Goal: Task Accomplishment & Management: Manage account settings

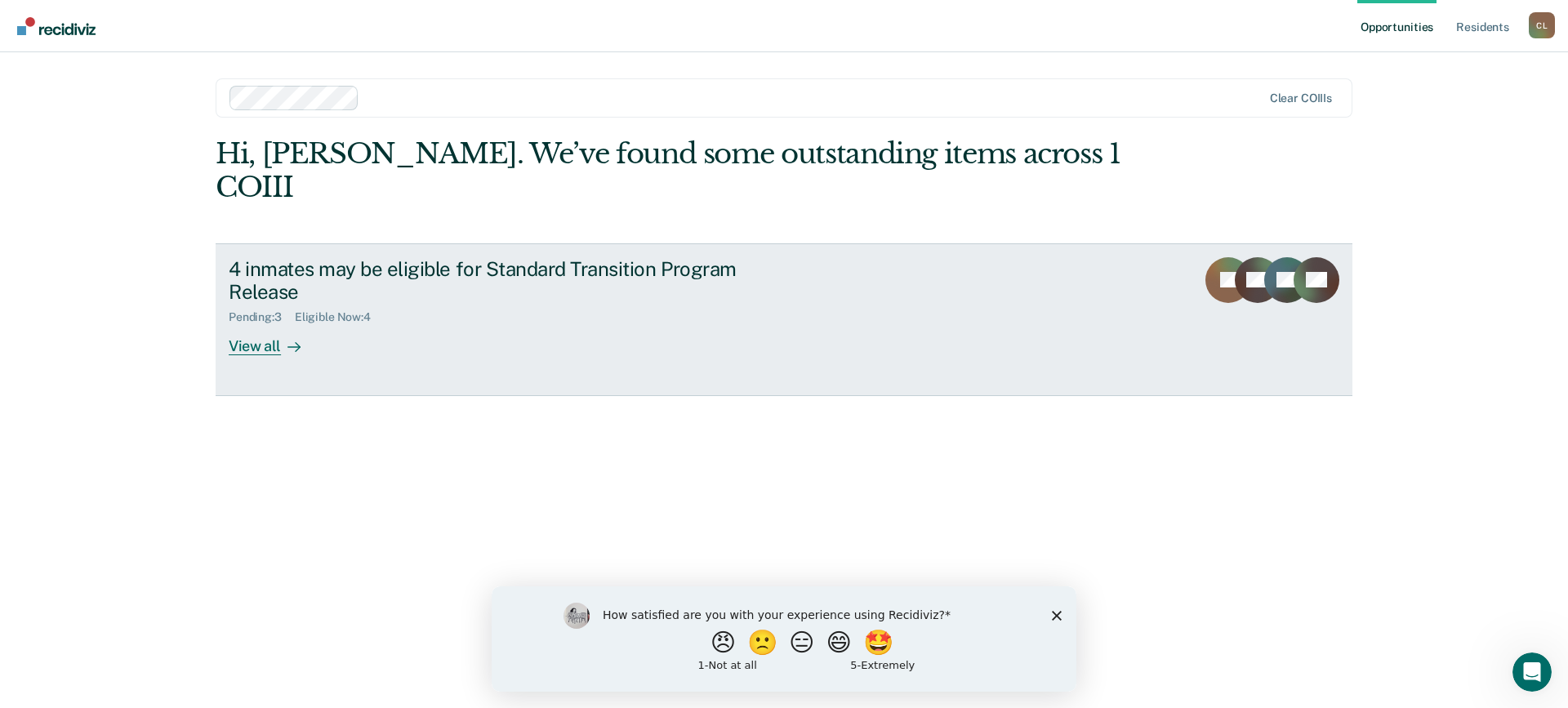
click at [266, 324] on div "View all" at bounding box center [274, 340] width 91 height 32
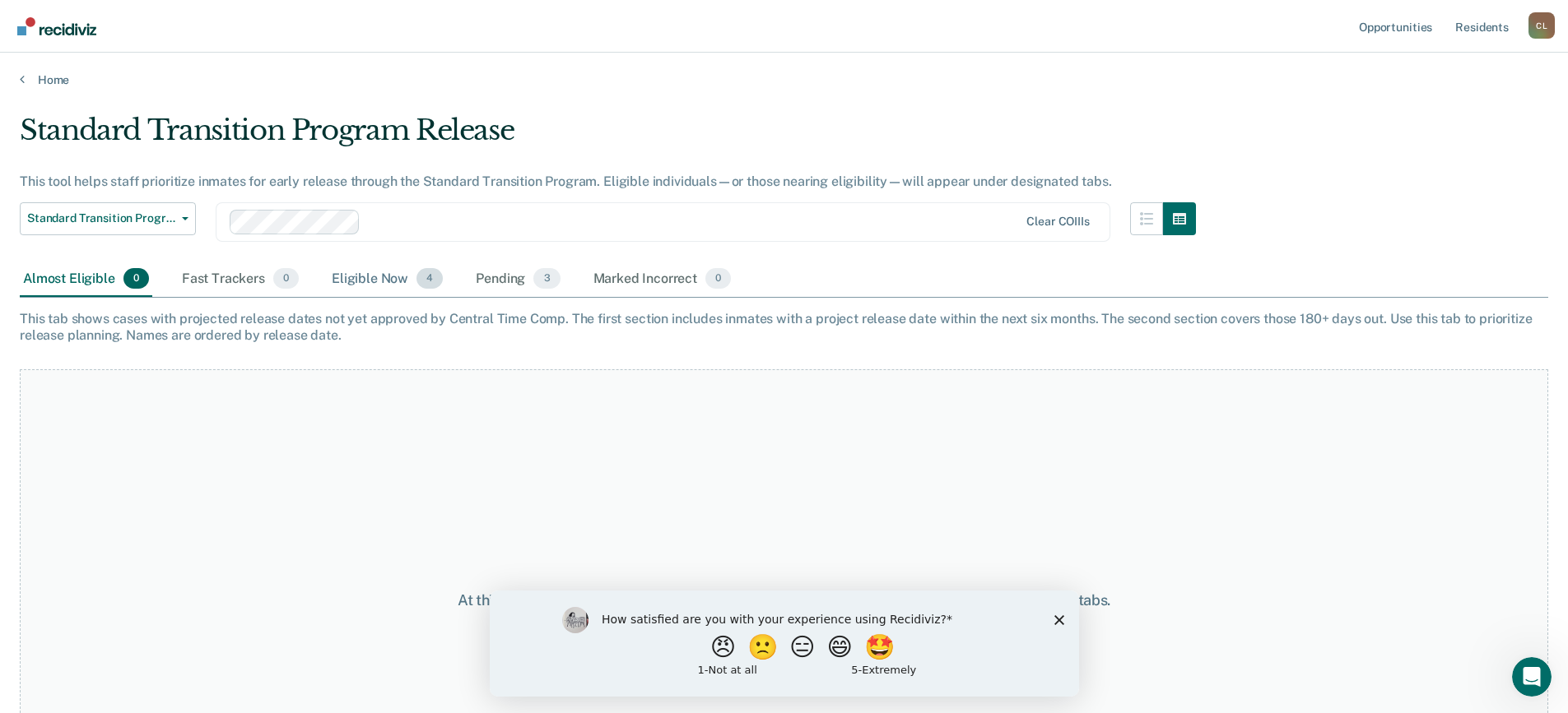
click at [377, 285] on div "Eligible Now 4" at bounding box center [387, 279] width 117 height 36
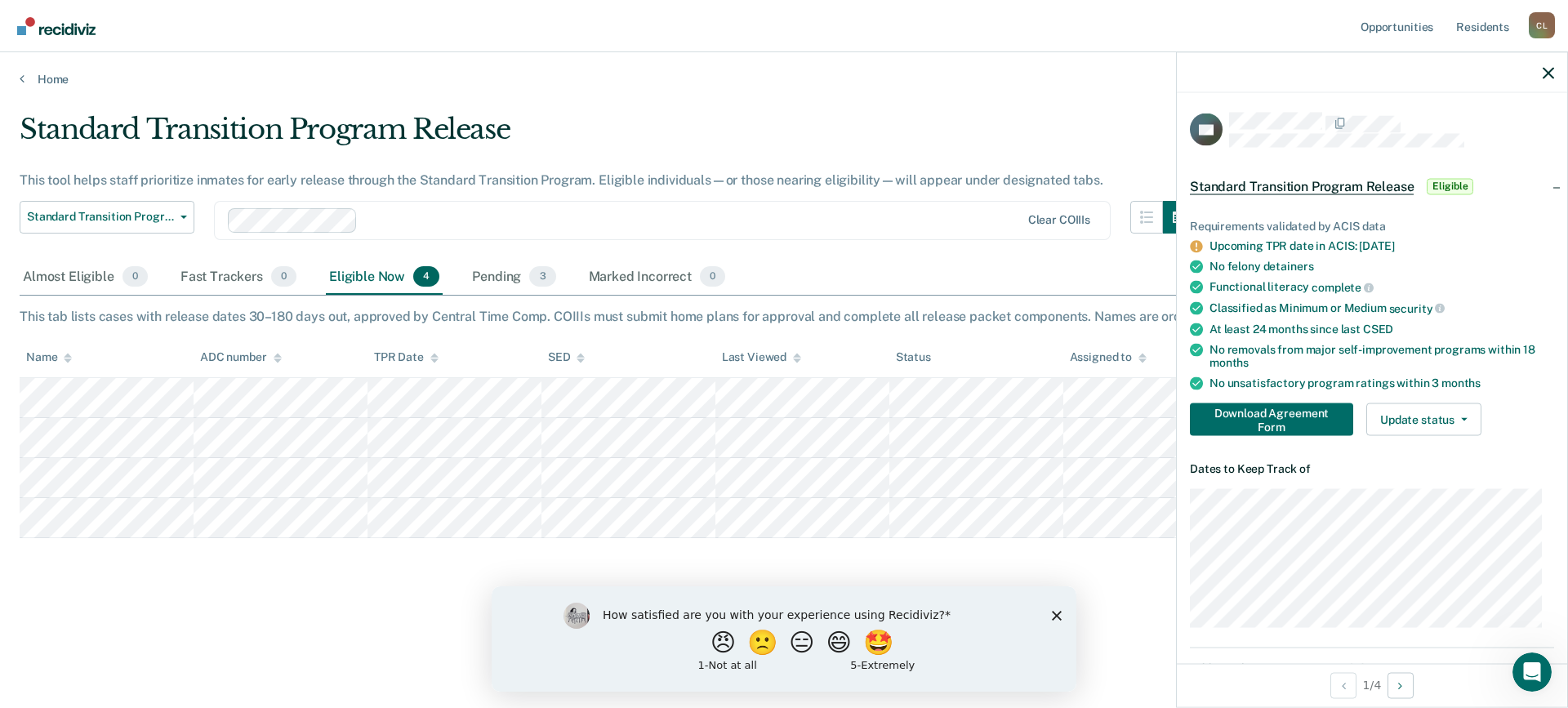
click at [1485, 417] on div "Download Agreement Form Update status Home Plan in Progress Awaiting Home Plan …" at bounding box center [1372, 419] width 364 height 33
click at [1469, 416] on button "Update status" at bounding box center [1423, 419] width 115 height 33
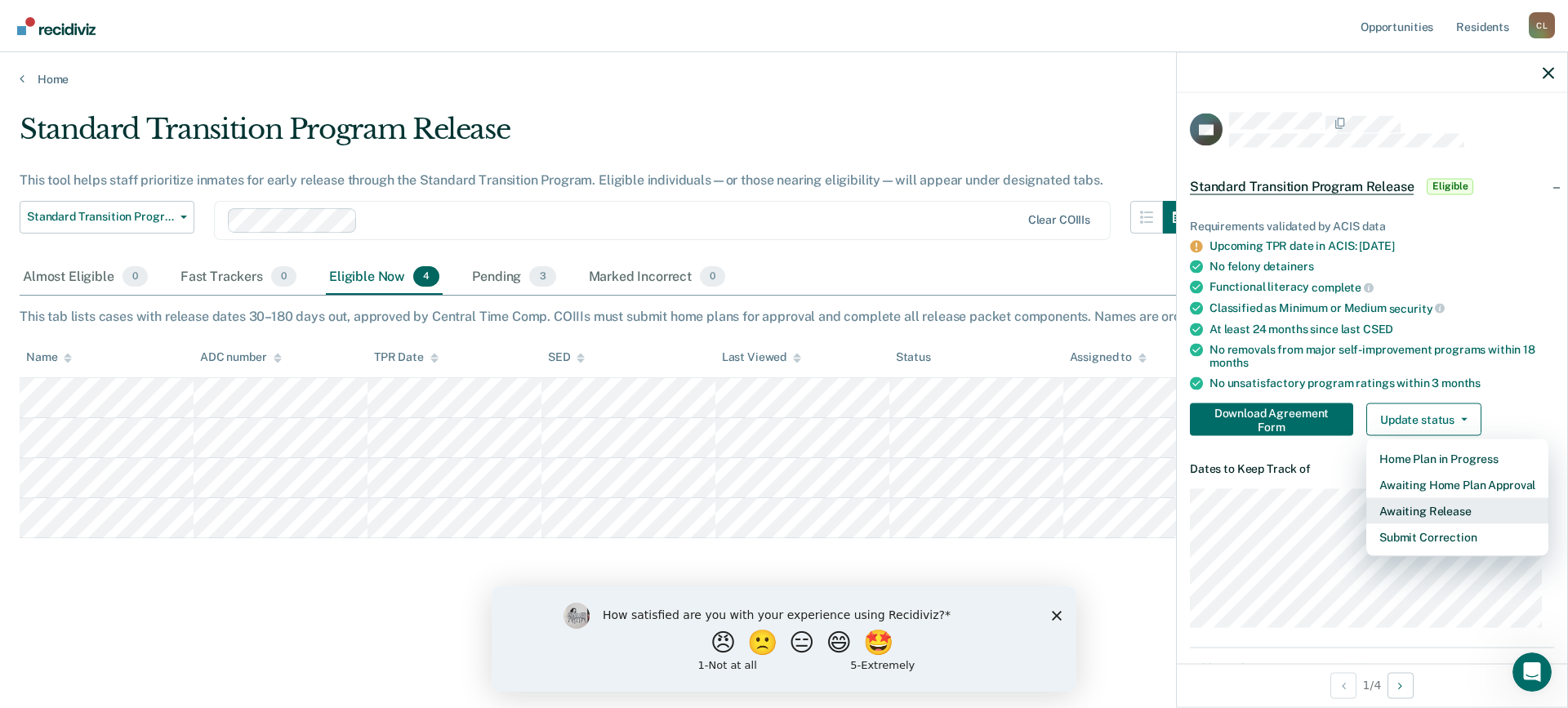
click at [1447, 503] on button "Awaiting Release" at bounding box center [1457, 511] width 182 height 26
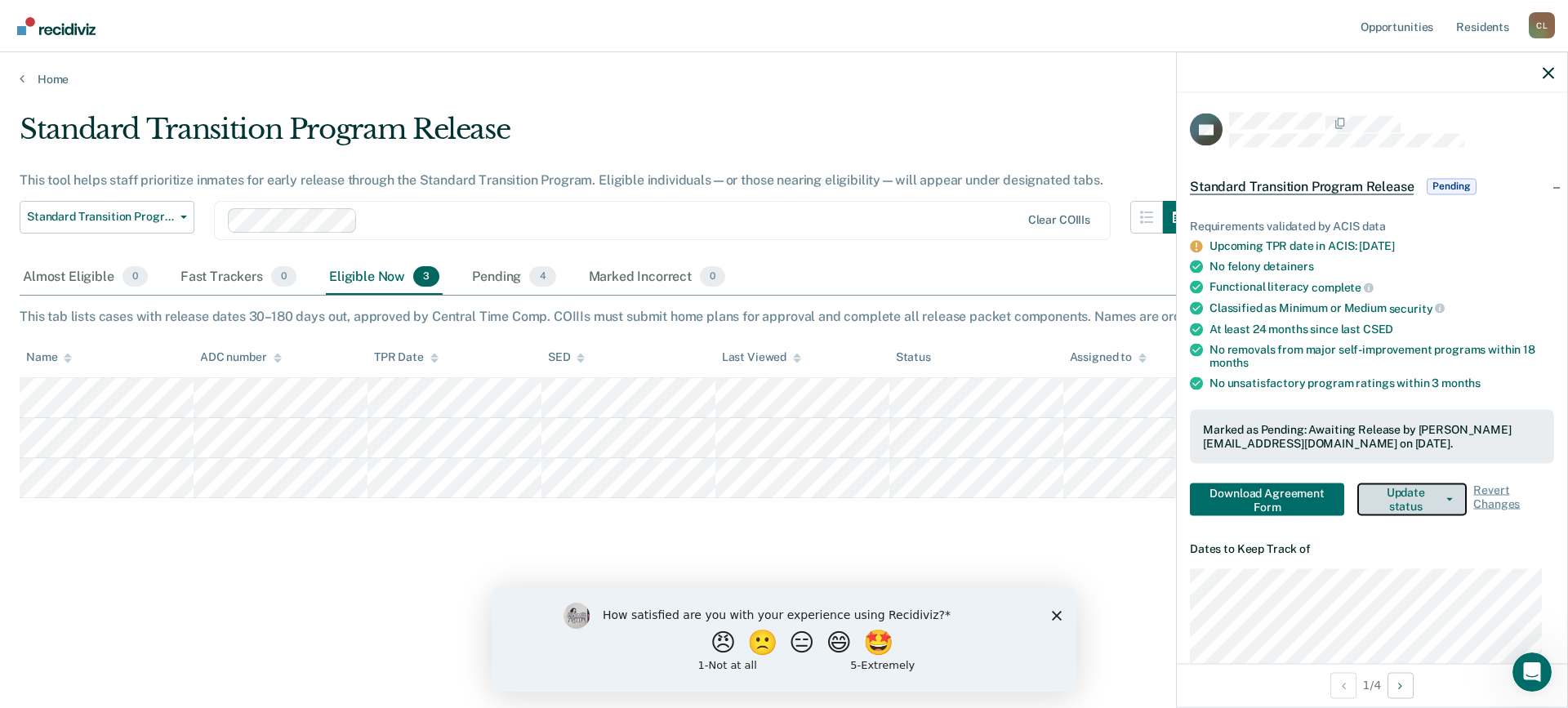
click at [1443, 494] on button "Update status" at bounding box center [1412, 498] width 109 height 33
click at [1479, 267] on div "No felony detainers" at bounding box center [1381, 266] width 345 height 14
click at [507, 275] on div "Pending 4" at bounding box center [514, 277] width 90 height 36
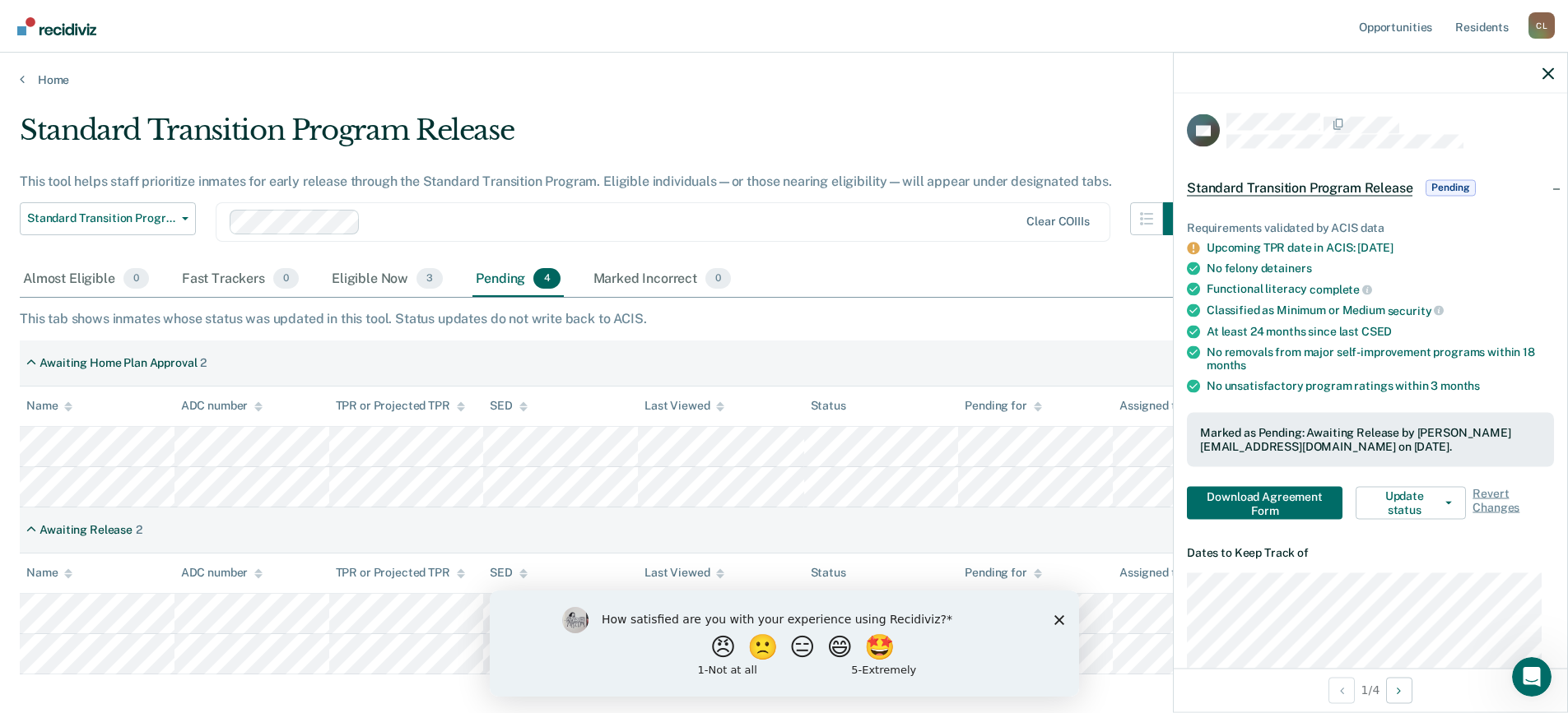
click at [1056, 618] on polygon "Close survey" at bounding box center [1058, 619] width 9 height 9
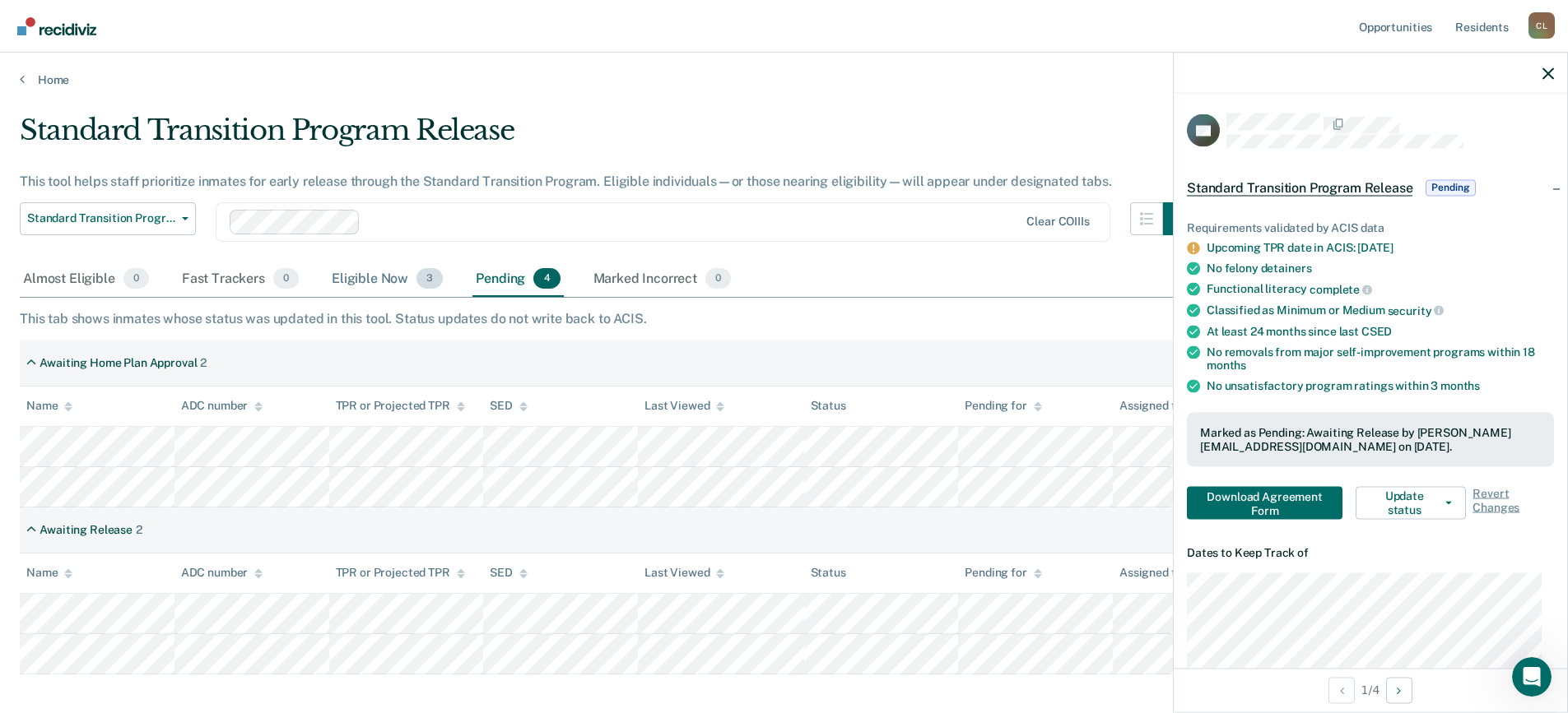
click at [383, 274] on div "Eligible Now 3" at bounding box center [387, 279] width 117 height 36
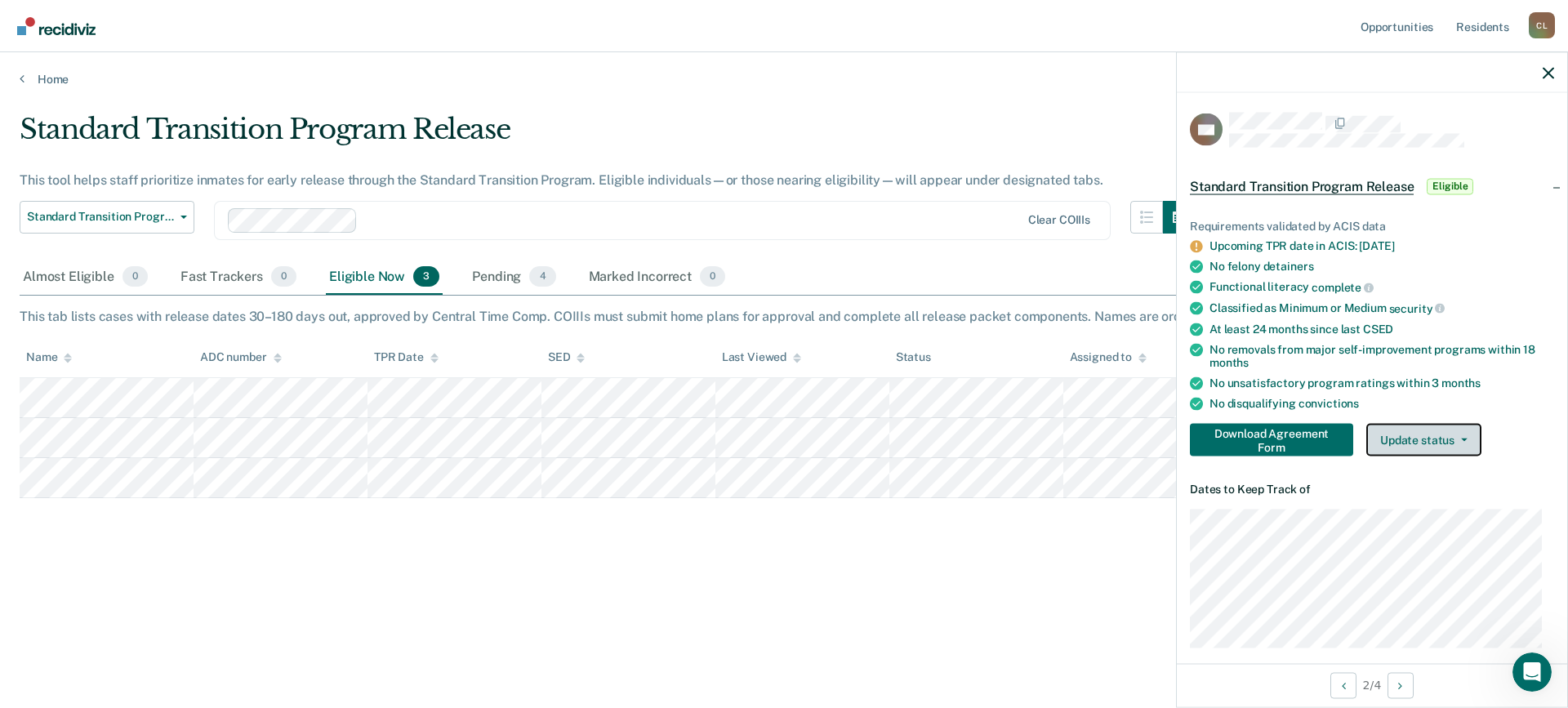
click at [1469, 441] on button "Update status" at bounding box center [1423, 440] width 115 height 33
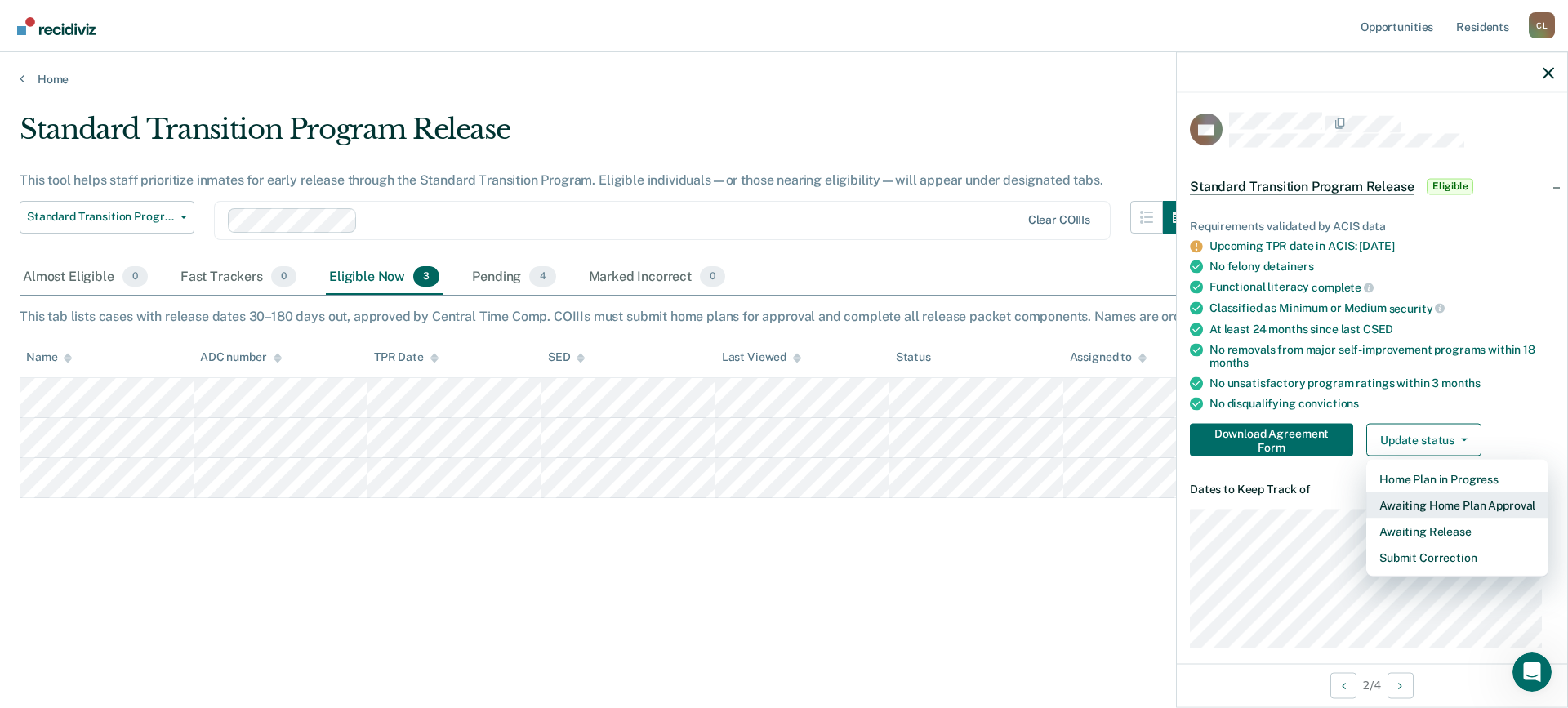
click at [1428, 504] on button "Awaiting Home Plan Approval" at bounding box center [1457, 506] width 182 height 26
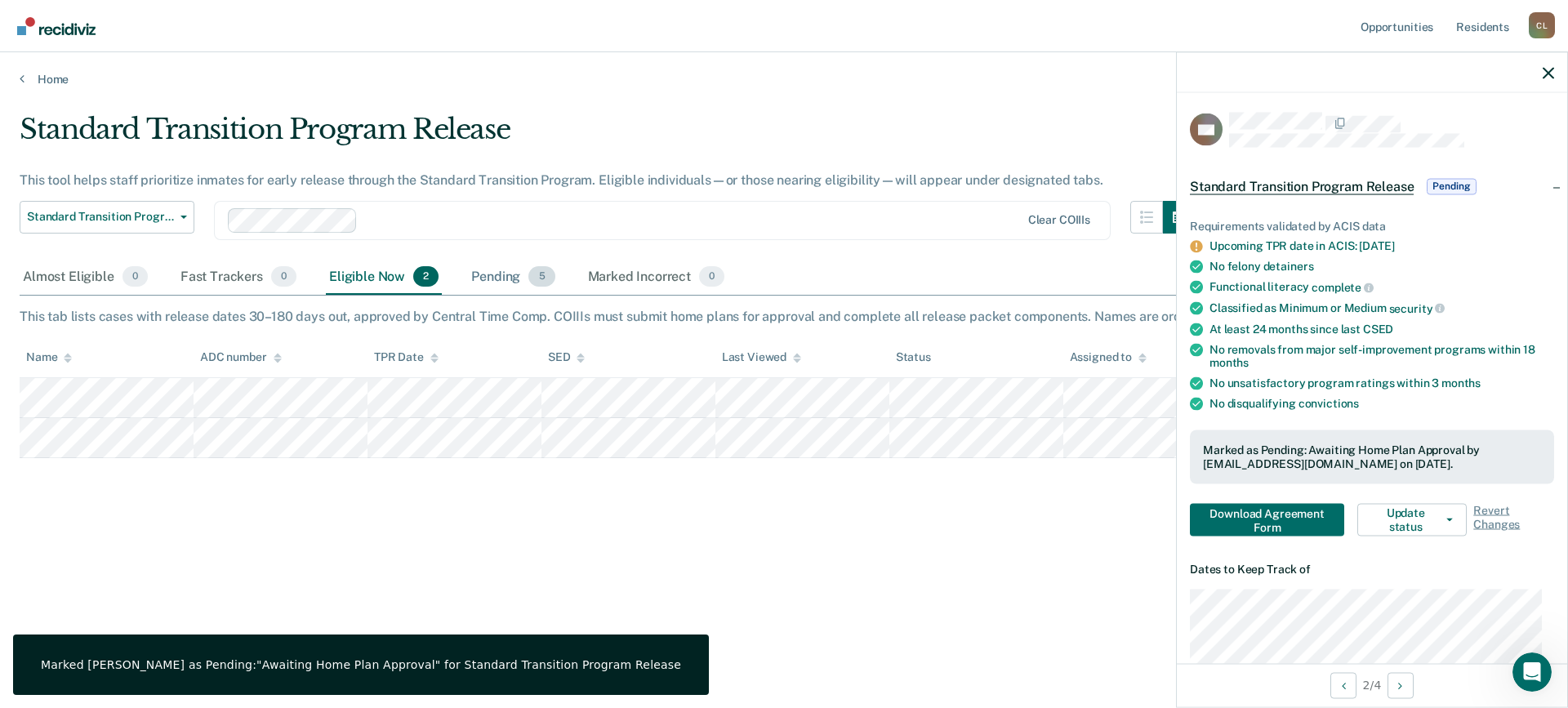
click at [481, 273] on div "Pending 5" at bounding box center [513, 277] width 90 height 36
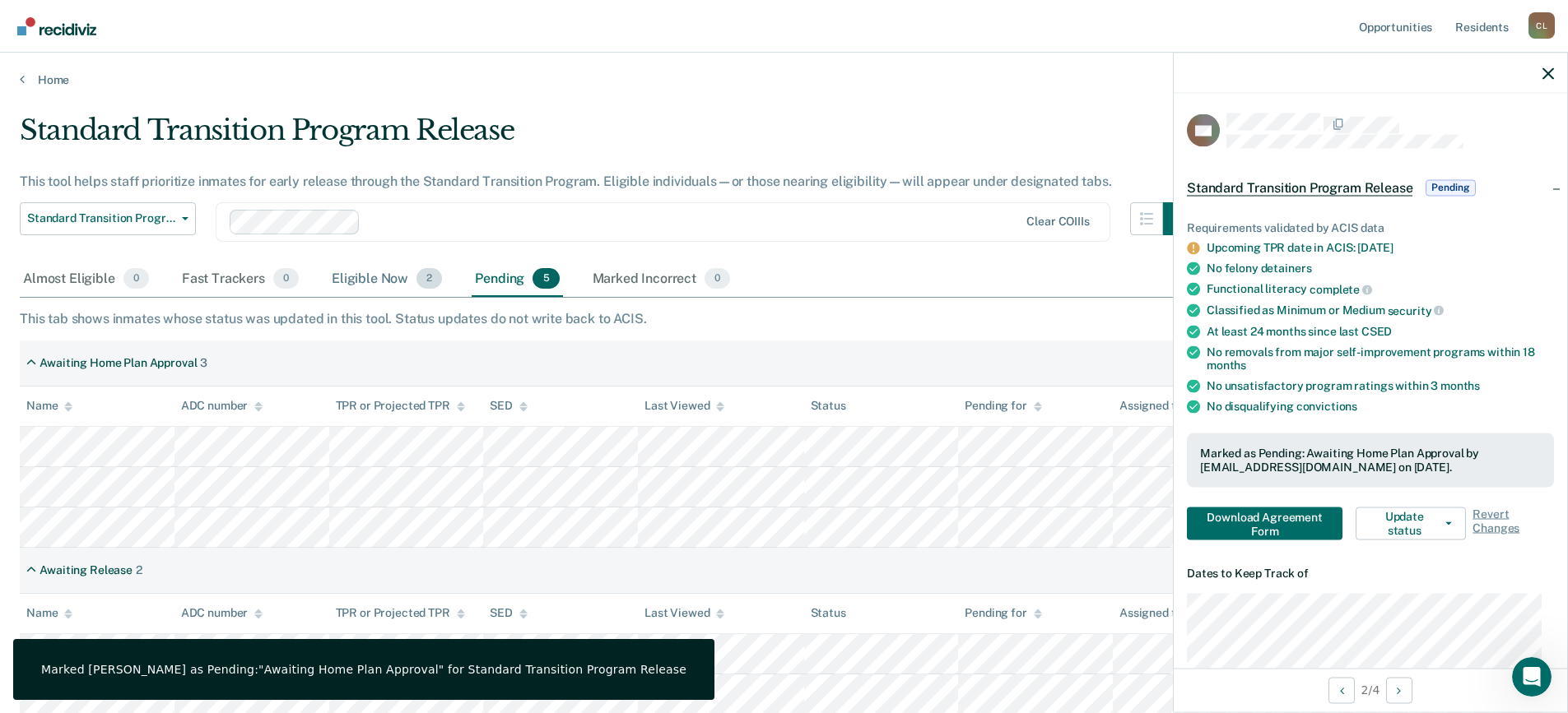
click at [372, 279] on div "Eligible Now 2" at bounding box center [387, 279] width 117 height 36
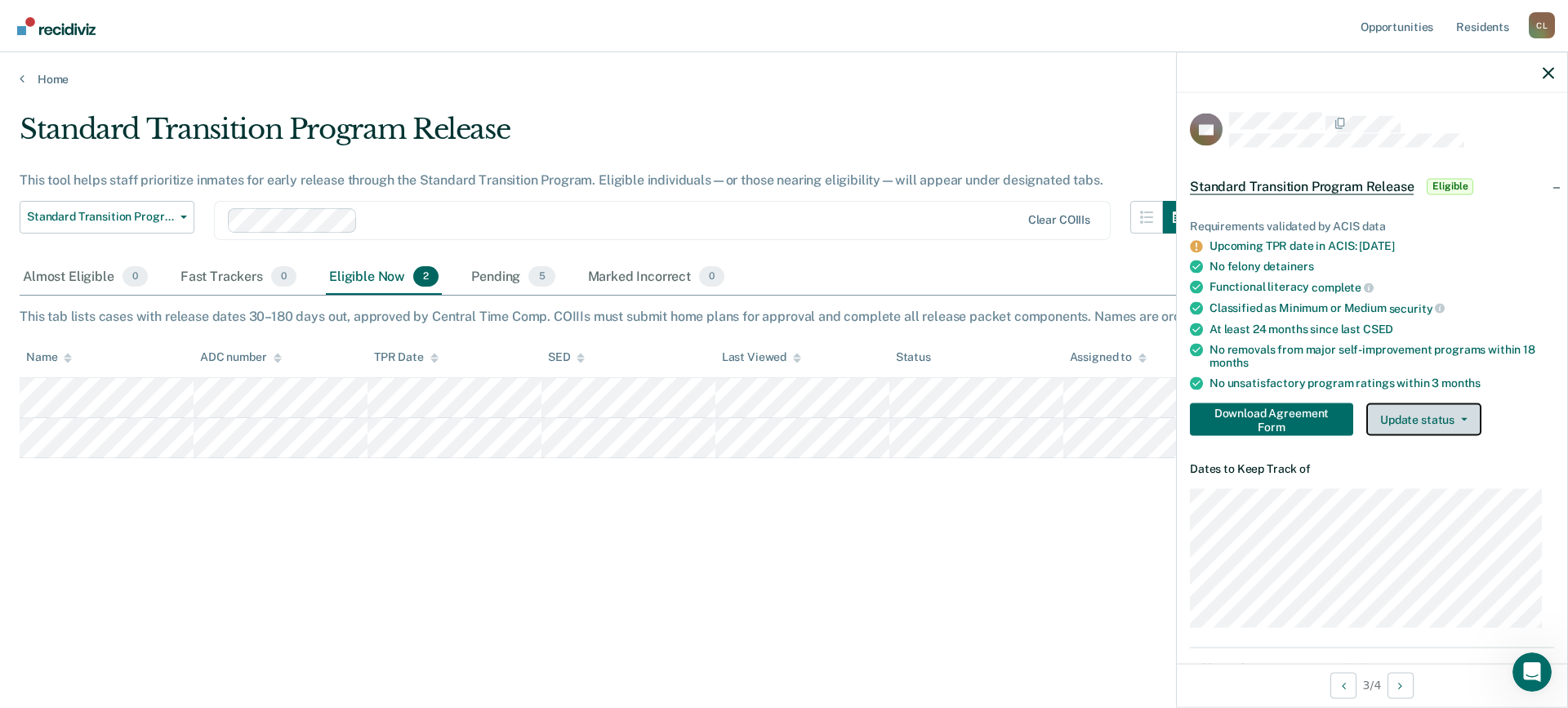
click at [1462, 418] on icon "button" at bounding box center [1464, 419] width 7 height 3
click at [1445, 178] on span "Eligible" at bounding box center [1450, 185] width 47 height 16
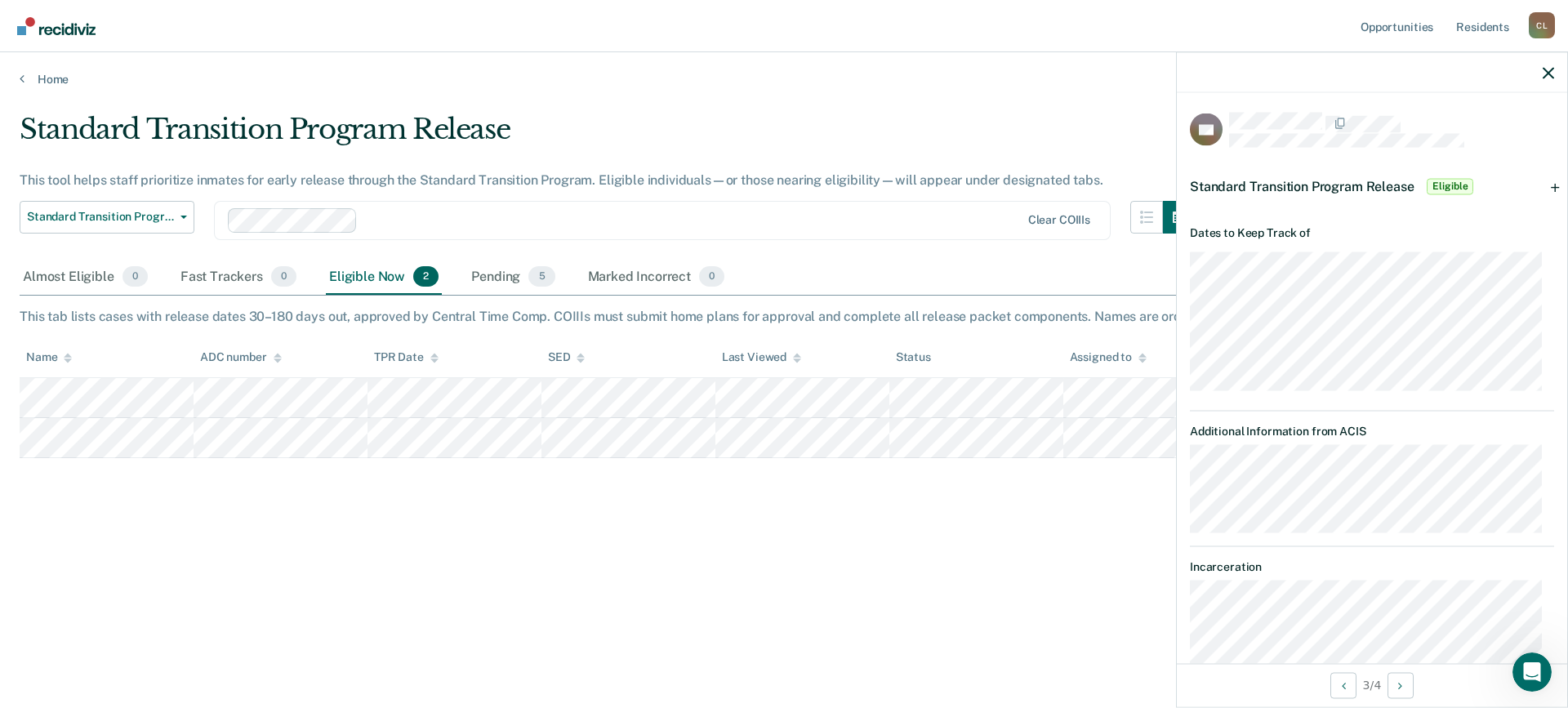
click at [1444, 181] on span "Eligible" at bounding box center [1450, 185] width 47 height 16
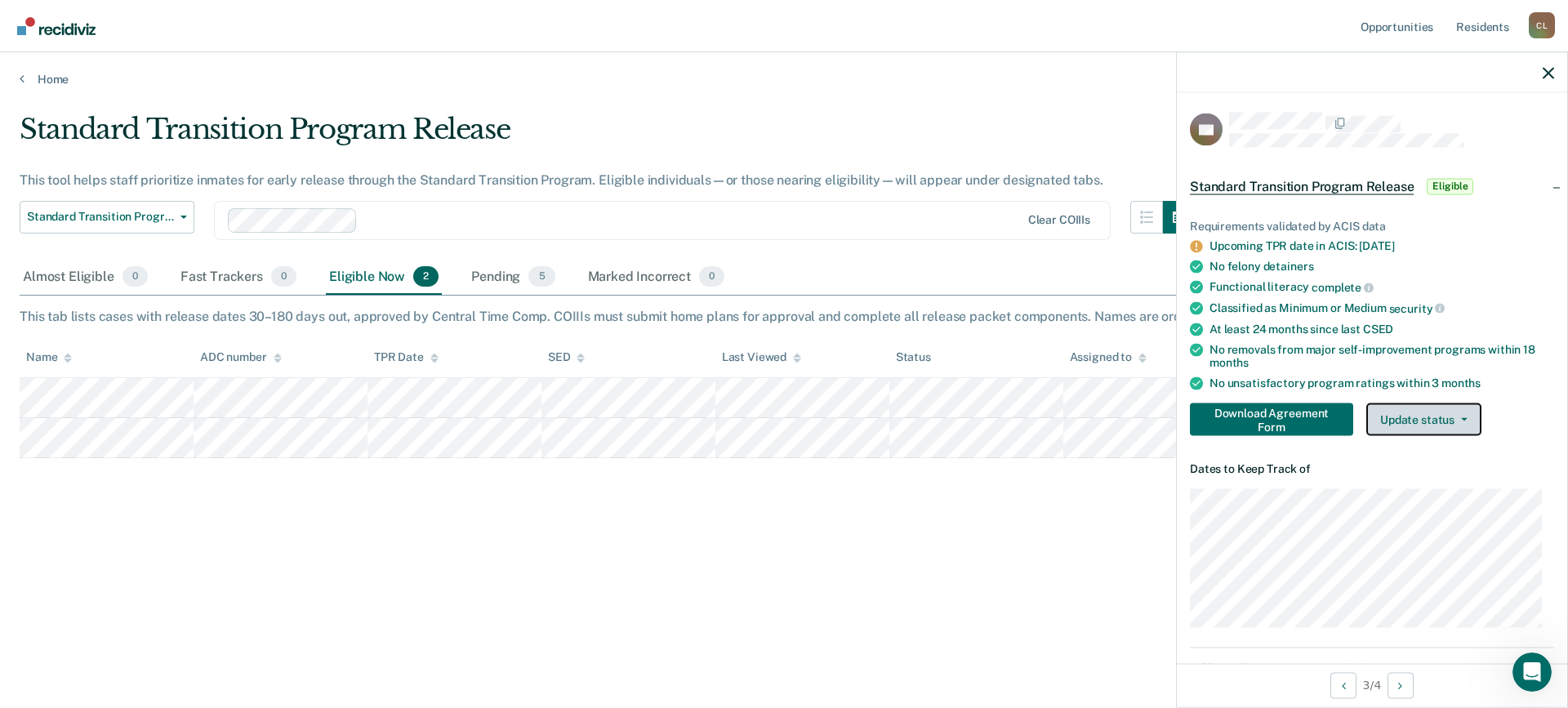
click at [1469, 423] on button "Update status" at bounding box center [1423, 419] width 115 height 33
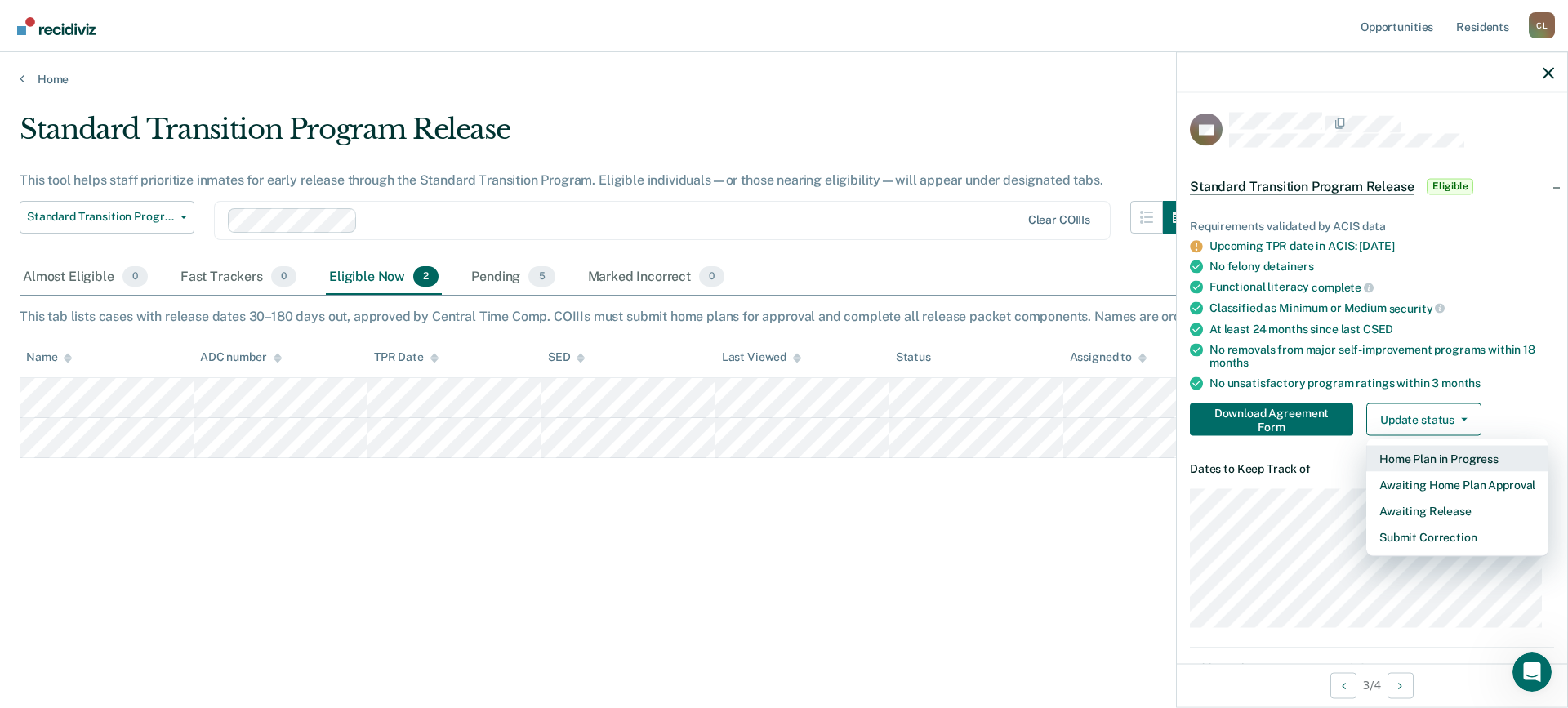
click at [1450, 457] on button "Home Plan in Progress" at bounding box center [1457, 459] width 182 height 26
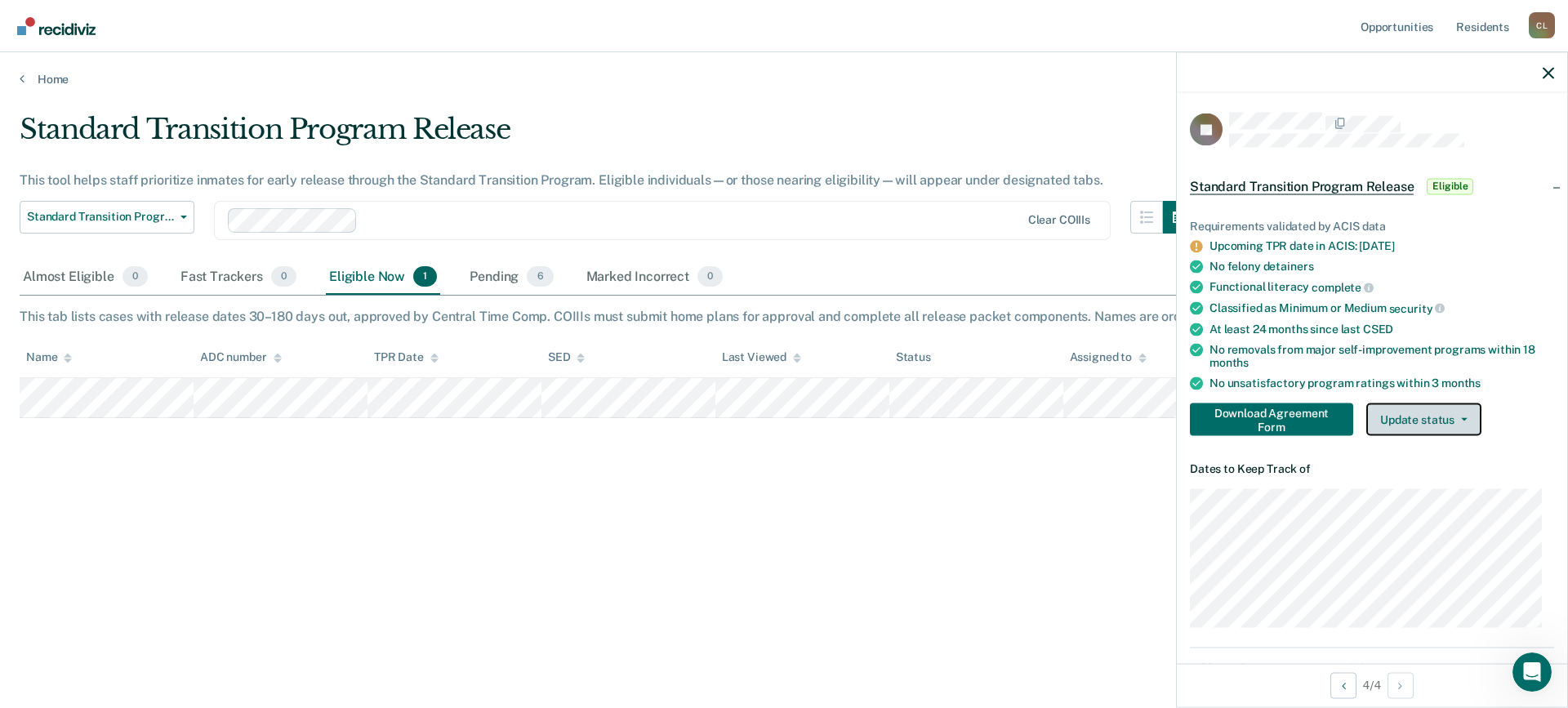
click at [1458, 418] on span "button" at bounding box center [1461, 419] width 13 height 3
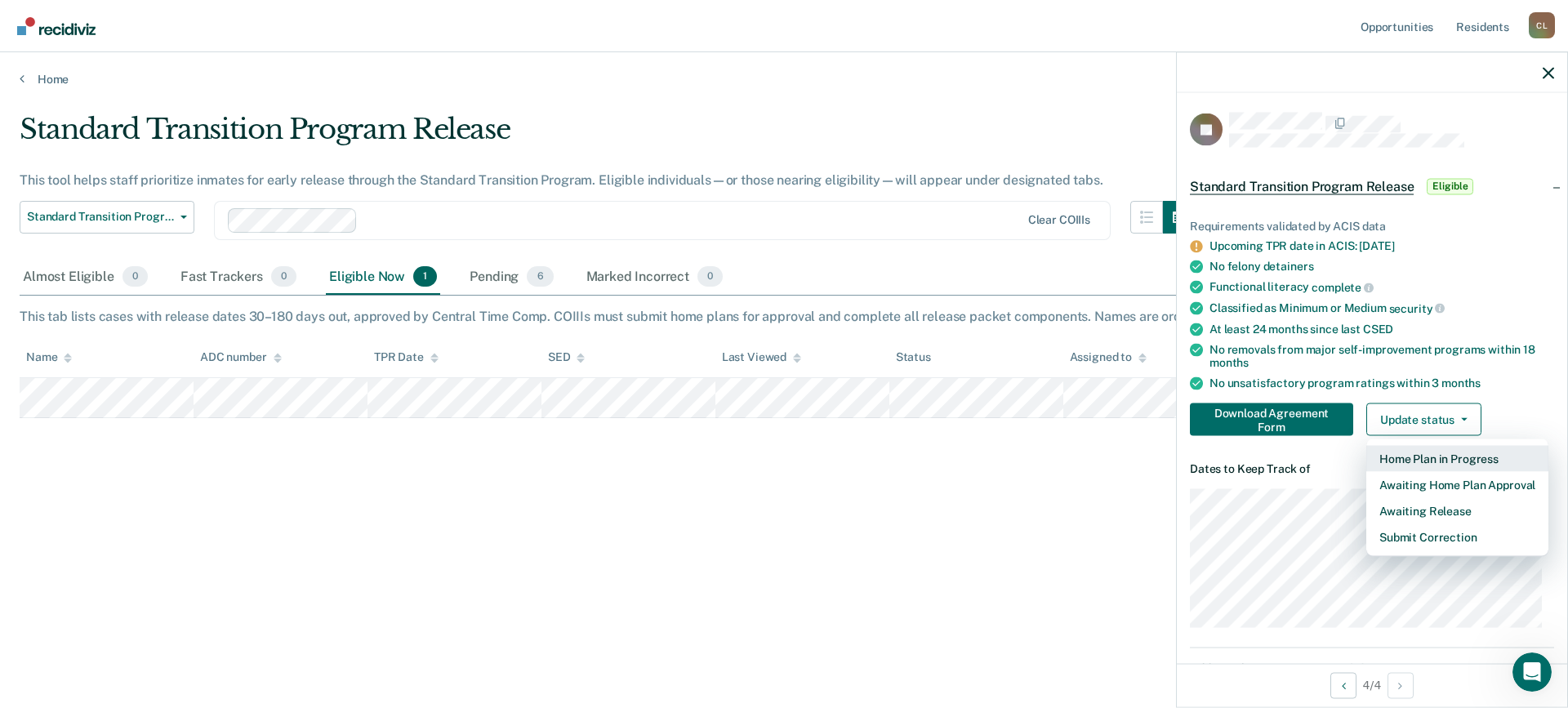
click at [1416, 460] on button "Home Plan in Progress" at bounding box center [1457, 459] width 182 height 26
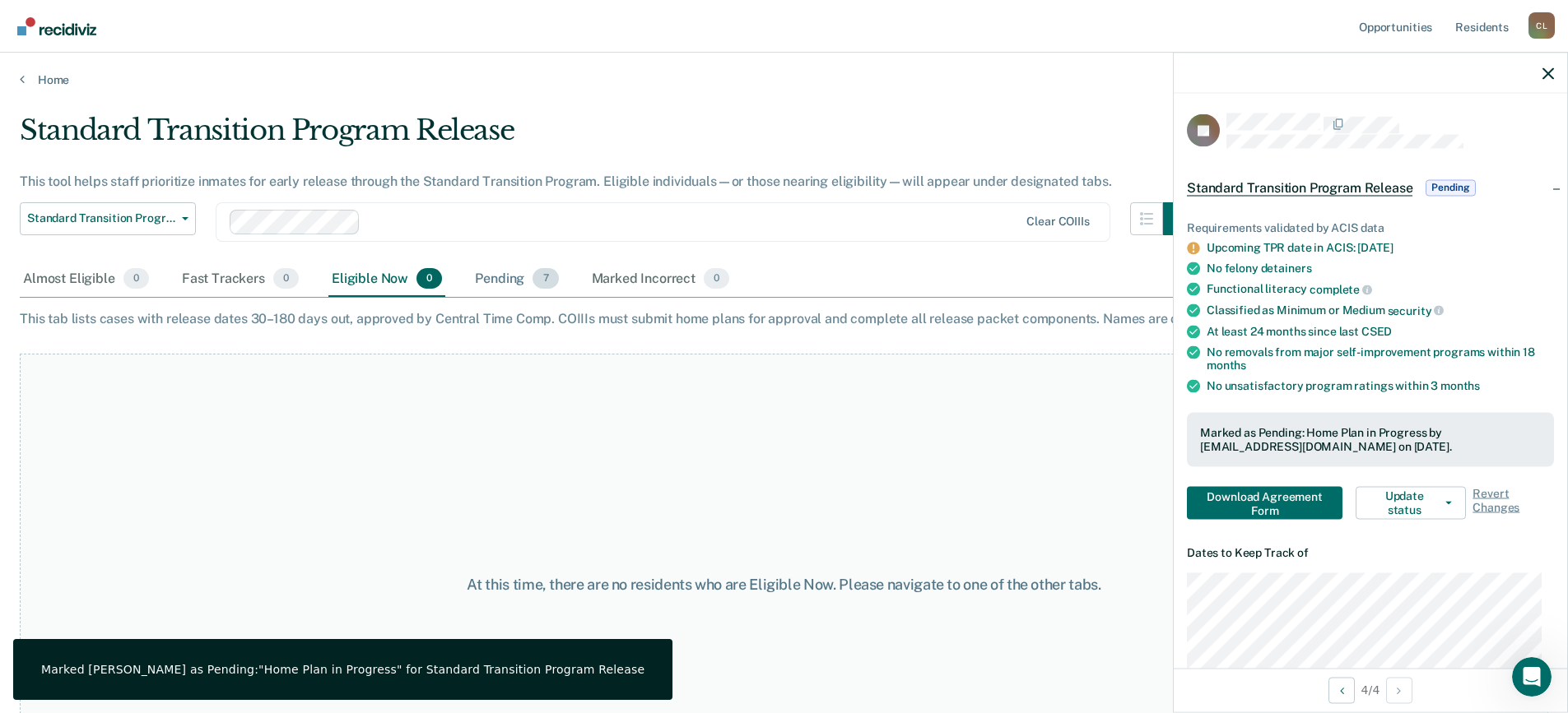
click at [491, 281] on div "Pending 7" at bounding box center [516, 279] width 90 height 36
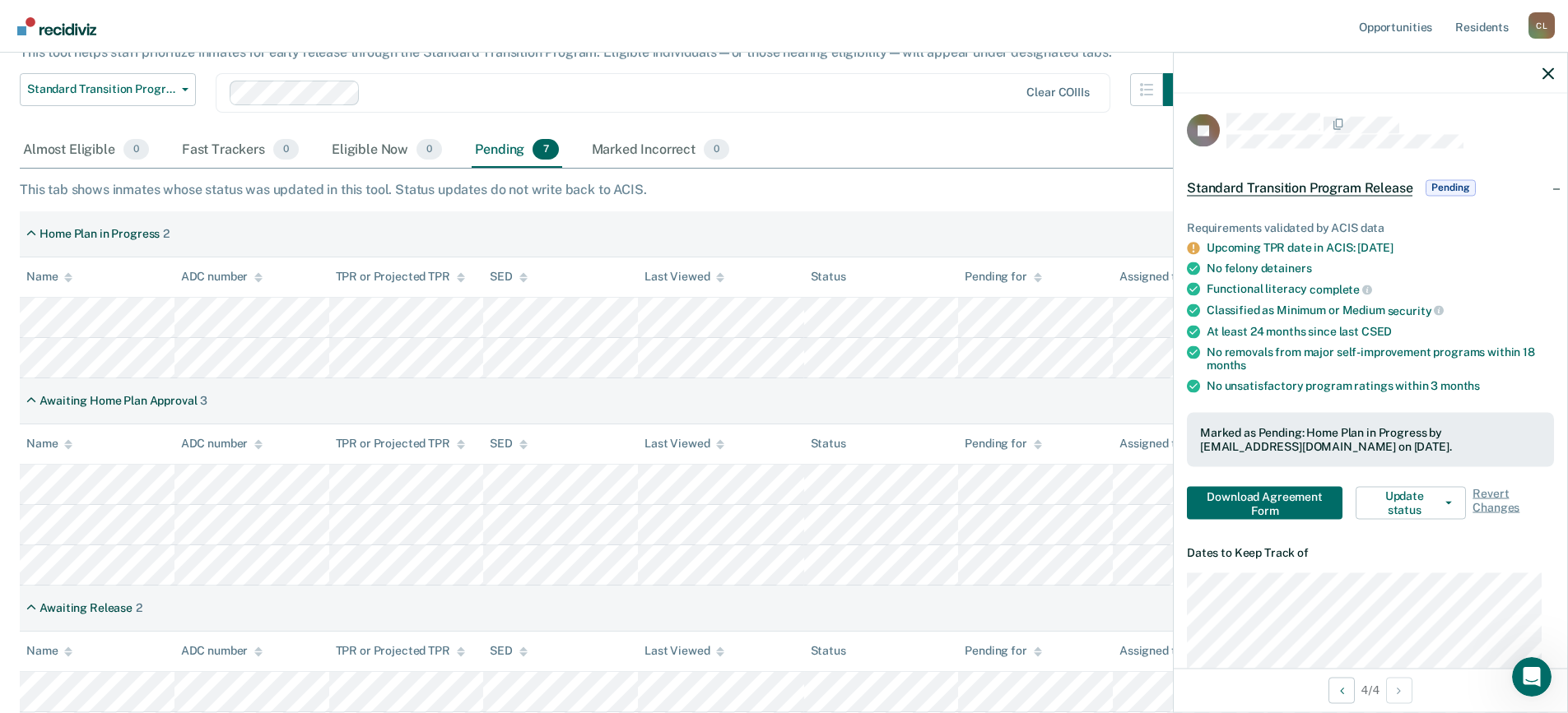
scroll to position [205, 0]
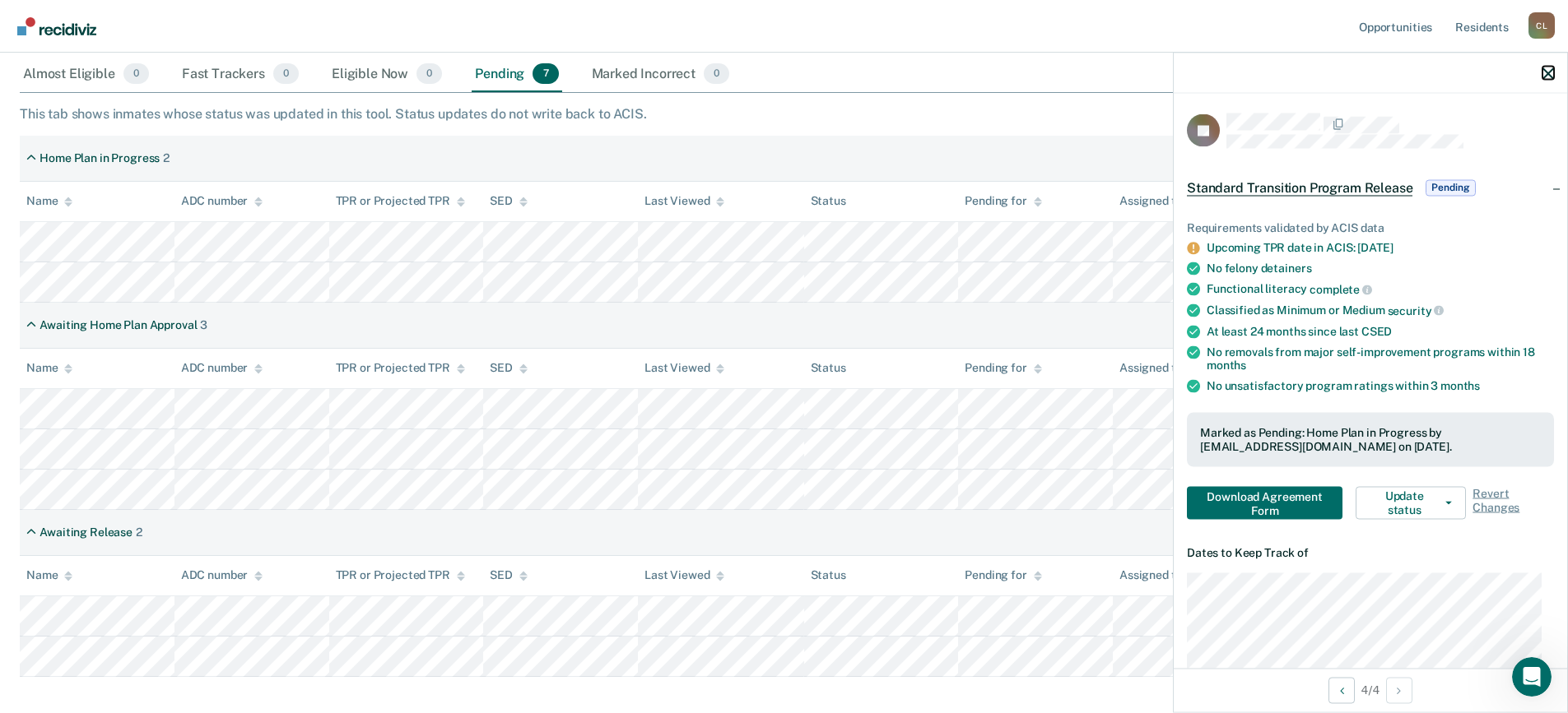
click at [1549, 67] on icon "button" at bounding box center [1548, 73] width 11 height 11
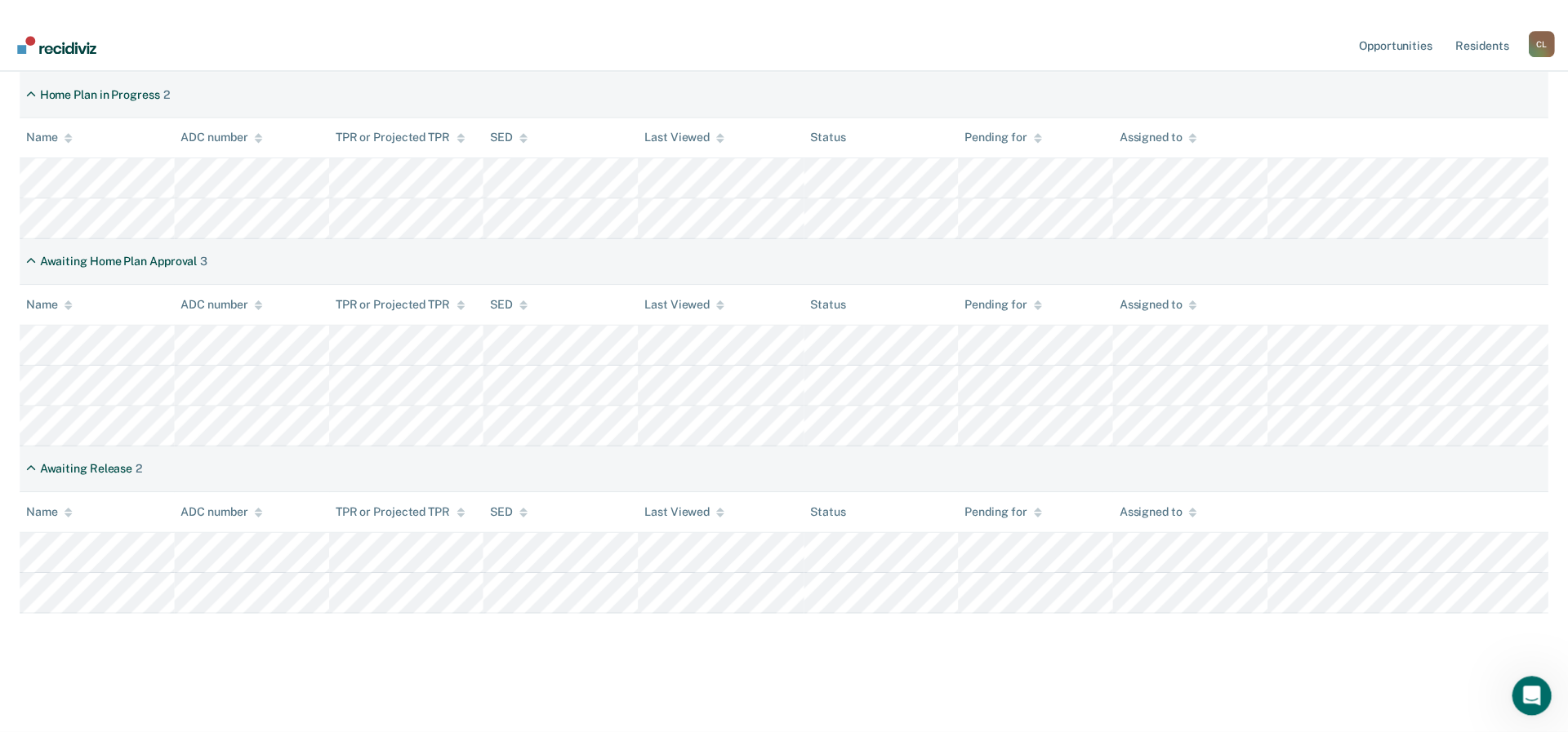
scroll to position [0, 0]
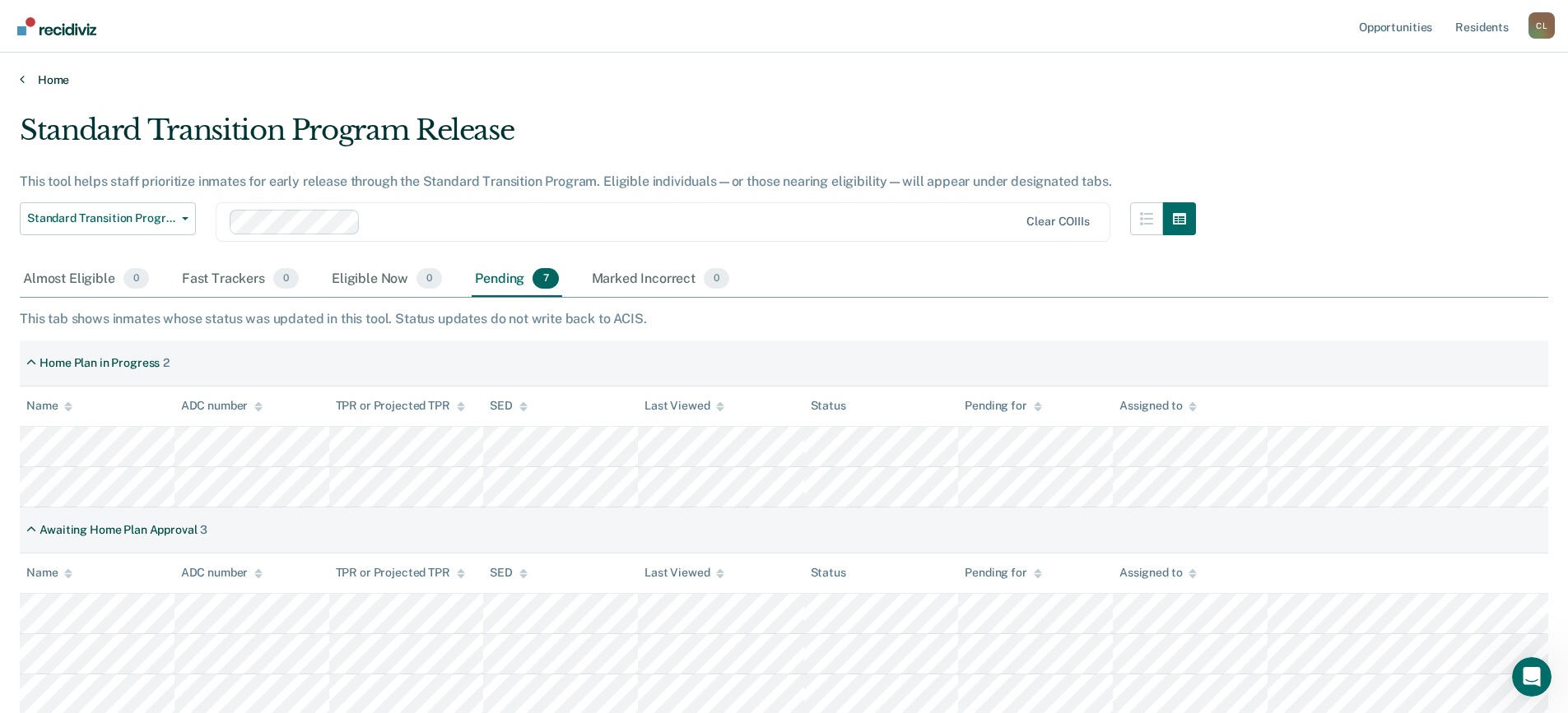
click at [23, 74] on icon at bounding box center [22, 79] width 5 height 13
